Goal: Task Accomplishment & Management: Use online tool/utility

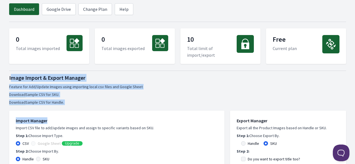
drag, startPoint x: 81, startPoint y: 105, endPoint x: 11, endPoint y: 75, distance: 76.0
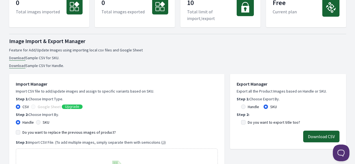
scroll to position [111, 0]
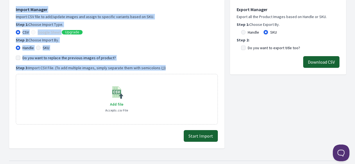
drag, startPoint x: 164, startPoint y: 69, endPoint x: -2, endPoint y: 12, distance: 175.7
click at [175, 40] on p "Step 2: Choose Import By." at bounding box center [117, 40] width 202 height 6
click at [129, 17] on p "Import CSV file to add/update images and assign to specific variants based on S…" at bounding box center [117, 17] width 202 height 6
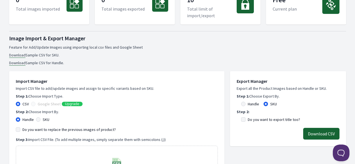
scroll to position [0, 0]
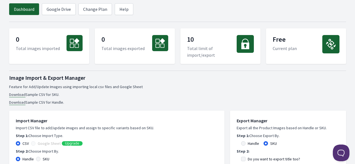
drag, startPoint x: 78, startPoint y: 102, endPoint x: 9, endPoint y: 73, distance: 74.9
click at [75, 83] on div "Image Import & Export Manager Feature for Add/Update Images using importing loc…" at bounding box center [177, 89] width 337 height 31
click at [69, 95] on li "Download Sample CSV for SKU." at bounding box center [177, 94] width 337 height 6
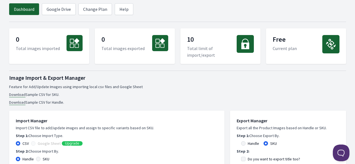
click at [45, 126] on p "Import CSV file to add/update images and assign to specific variants based on S…" at bounding box center [117, 128] width 202 height 6
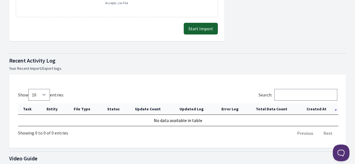
scroll to position [277, 0]
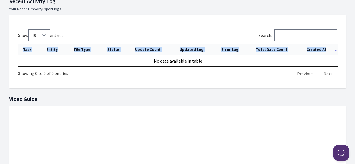
drag, startPoint x: 70, startPoint y: 70, endPoint x: 27, endPoint y: 66, distance: 42.9
click at [27, 66] on div "Show 10 25 50 100 entries Search: Task Entity File Type Status Update Count Upd…" at bounding box center [177, 54] width 319 height 50
click at [67, 81] on div "Show 10 25 50 100 entries Search: Task Entity File Type Status Update Count Upd…" at bounding box center [177, 51] width 337 height 73
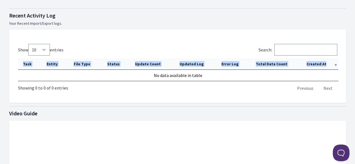
scroll to position [195, 0]
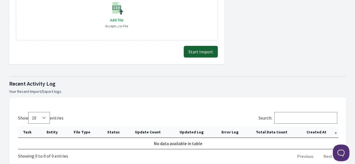
click at [80, 91] on p "Your Recent Import/Export logs." at bounding box center [177, 91] width 337 height 6
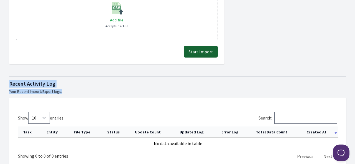
drag, startPoint x: 59, startPoint y: 89, endPoint x: -1, endPoint y: 76, distance: 61.3
click at [0, 76] on html "Dashboard Google Drive Change Plan Help 0 Total images imported 0 Total images …" at bounding box center [177, 95] width 355 height 581
click at [153, 73] on div at bounding box center [177, 76] width 337 height 7
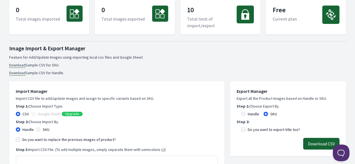
scroll to position [29, 0]
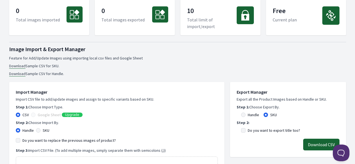
click at [184, 65] on li "Download Sample CSV for SKU." at bounding box center [177, 66] width 337 height 6
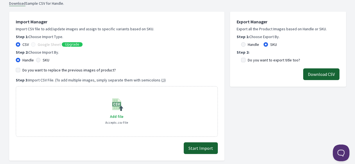
scroll to position [112, 0]
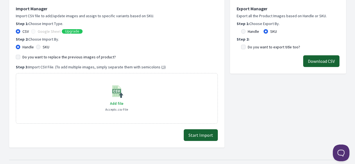
drag, startPoint x: 174, startPoint y: 65, endPoint x: 37, endPoint y: 56, distance: 138.1
click at [37, 56] on div "Import Manager Import CSV file to add/update images and assign to specific vari…" at bounding box center [117, 64] width 202 height 118
click at [298, 97] on div "Export Manager Export all the Product Images based on Handle or SKU. Step 1: Ch…" at bounding box center [288, 70] width 116 height 154
click at [104, 66] on p "Step 3: Import CSV File. (To add multiple images, simply separate them with sem…" at bounding box center [117, 67] width 202 height 6
drag, startPoint x: 94, startPoint y: 66, endPoint x: 164, endPoint y: 66, distance: 69.9
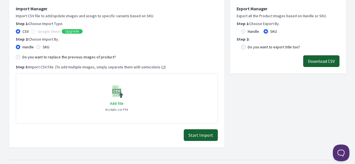
click at [164, 66] on p "Step 3: Import CSV File. (To add multiple images, simply separate them with sem…" at bounding box center [117, 67] width 202 height 6
click at [334, 106] on div "Export Manager Export all the Product Images based on Handle or SKU. Step 1: Ch…" at bounding box center [288, 70] width 116 height 154
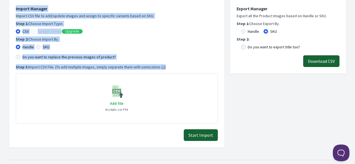
drag, startPoint x: 171, startPoint y: 69, endPoint x: 9, endPoint y: 6, distance: 173.5
click at [9, 6] on div "Import Manager Import CSV file to add/update images and assign to specific vari…" at bounding box center [116, 73] width 215 height 149
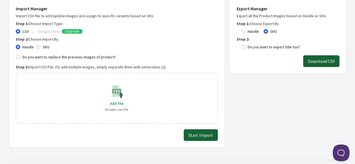
click at [271, 103] on div "Export Manager Export all the Product Images based on Handle or SKU. Step 1: Ch…" at bounding box center [288, 70] width 116 height 154
drag, startPoint x: 14, startPoint y: 6, endPoint x: 185, endPoint y: 65, distance: 180.7
click at [185, 65] on div "Import Manager Import CSV file to add/update images and assign to specific vari…" at bounding box center [116, 73] width 215 height 149
click at [308, 111] on div "Export Manager Export all the Product Images based on Handle or SKU. Step 1: Ch…" at bounding box center [288, 70] width 116 height 154
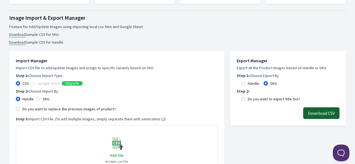
scroll to position [84, 0]
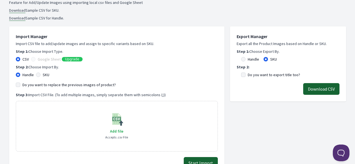
click at [254, 59] on label "Handle" at bounding box center [253, 59] width 11 height 6
click at [246, 59] on input "Handle" at bounding box center [243, 59] width 4 height 4
radio input "true"
click at [281, 99] on div "Export Manager Export all the Product Images based on Handle or SKU. Step 1: Ch…" at bounding box center [288, 63] width 116 height 75
click at [269, 75] on label "Do you want to export title too?" at bounding box center [274, 75] width 52 height 6
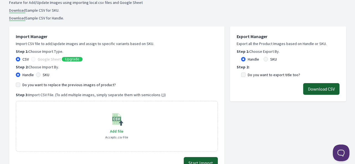
click at [246, 75] on input "Do you want to export title too?" at bounding box center [243, 74] width 4 height 4
checkbox input "true"
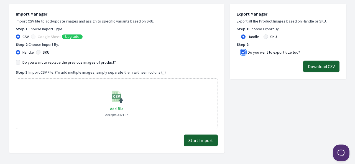
scroll to position [139, 0]
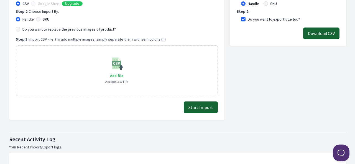
click at [317, 33] on button "Download CSV" at bounding box center [321, 33] width 36 height 12
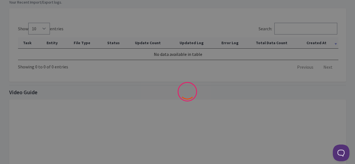
scroll to position [250, 0]
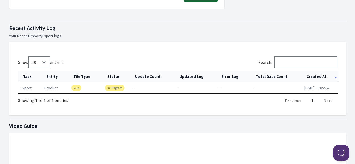
click at [328, 76] on th "Created At" at bounding box center [320, 76] width 37 height 11
click at [328, 77] on th "Created At" at bounding box center [320, 76] width 37 height 11
click at [312, 76] on th "Created At" at bounding box center [320, 76] width 37 height 11
click at [312, 75] on th "Created At" at bounding box center [320, 76] width 37 height 11
click at [310, 74] on th "Created At" at bounding box center [320, 76] width 37 height 11
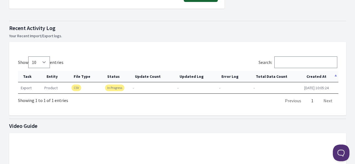
click at [316, 73] on th "Created At" at bounding box center [320, 76] width 37 height 11
click at [227, 86] on link "Download" at bounding box center [227, 87] width 16 height 5
click at [187, 87] on link "Download" at bounding box center [185, 87] width 16 height 5
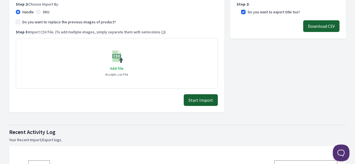
scroll to position [139, 0]
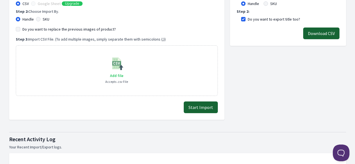
click at [116, 75] on span "Add file" at bounding box center [116, 75] width 13 height 5
click at [123, 72] on input "Add file" at bounding box center [123, 72] width 0 height 0
type input "C:\fakepath\export_product_488.csv"
click at [196, 107] on button "Start Import" at bounding box center [201, 107] width 34 height 12
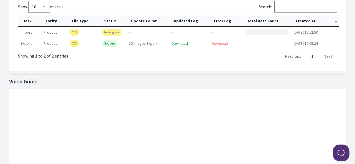
scroll to position [277, 0]
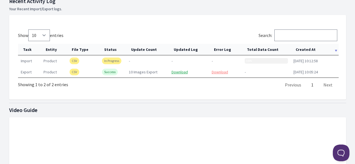
click at [301, 45] on th "Created At" at bounding box center [315, 49] width 48 height 11
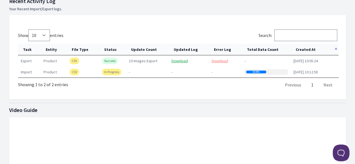
click at [302, 47] on th "Created At" at bounding box center [315, 49] width 48 height 11
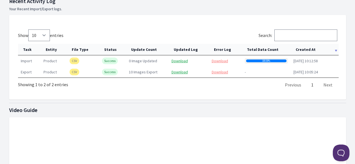
click at [302, 47] on th "Created At" at bounding box center [315, 49] width 48 height 11
click at [217, 72] on link "Download" at bounding box center [220, 71] width 16 height 5
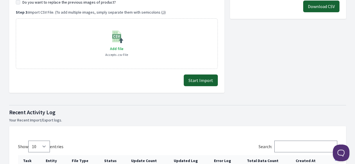
scroll to position [139, 0]
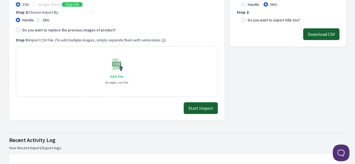
click at [115, 75] on span "Add file" at bounding box center [116, 76] width 13 height 5
click at [123, 73] on input "Add file" at bounding box center [123, 73] width 0 height 0
type input "C:\fakepath\export_product_488.csv"
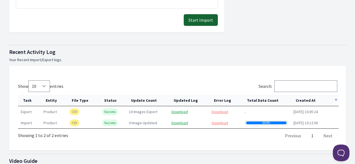
scroll to position [194, 0]
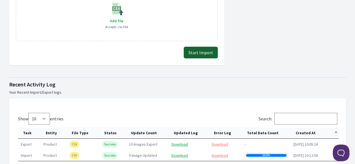
click at [203, 51] on button "Start Import" at bounding box center [201, 53] width 34 height 12
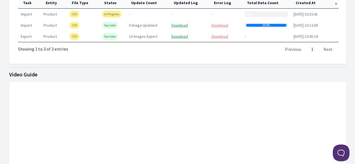
scroll to position [277, 0]
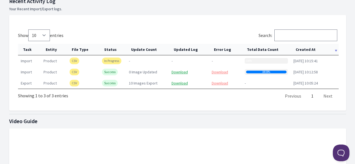
click at [313, 47] on th "Created At" at bounding box center [315, 49] width 48 height 11
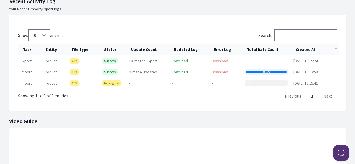
click at [313, 48] on th "Created At" at bounding box center [315, 49] width 48 height 11
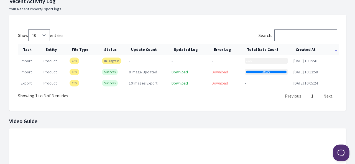
click at [305, 49] on th "Created At" at bounding box center [315, 49] width 48 height 11
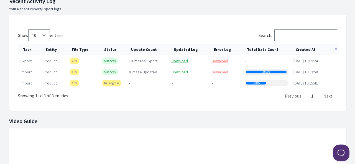
click at [305, 48] on th "Created At" at bounding box center [315, 49] width 48 height 11
